Goal: Task Accomplishment & Management: Use online tool/utility

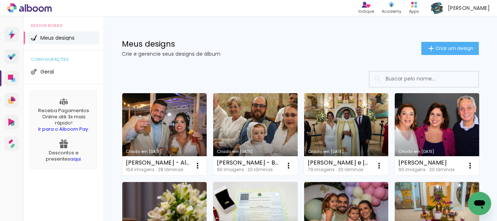
click at [278, 104] on link "Criado em [DATE]" at bounding box center [255, 134] width 84 height 82
